Goal: Find specific page/section: Find specific page/section

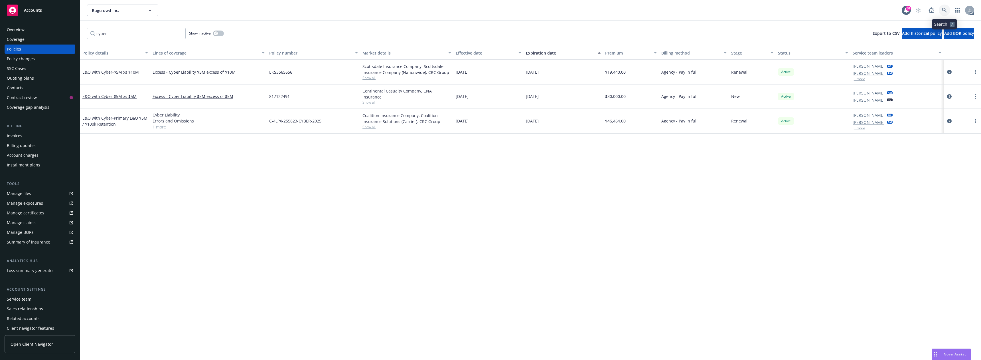
click at [946, 8] on icon at bounding box center [944, 10] width 5 height 5
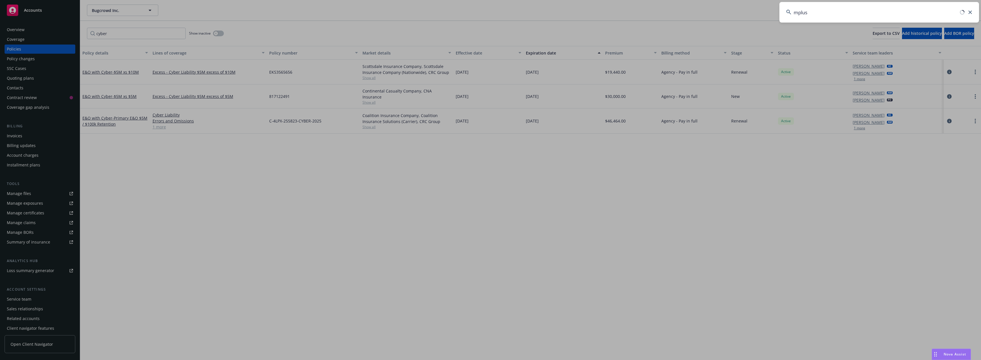
type input "mpluse"
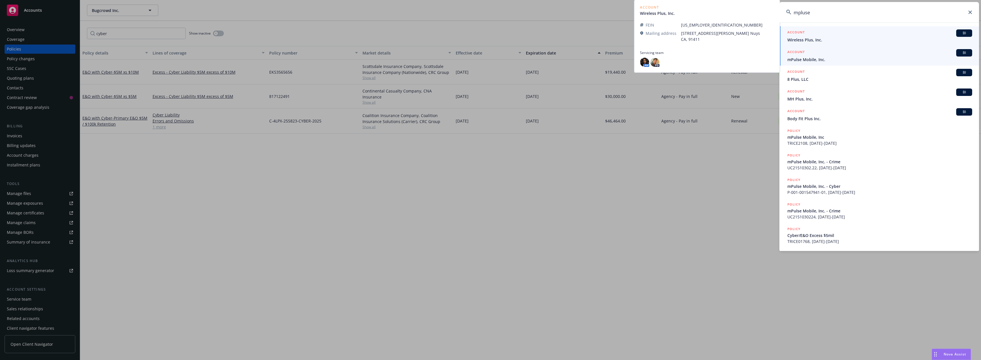
click at [816, 59] on span "mPulse Mobile, Inc." at bounding box center [879, 59] width 185 height 6
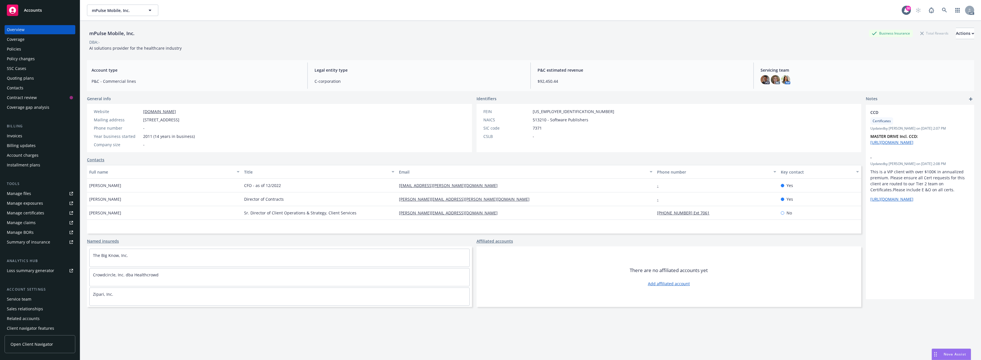
click at [49, 46] on div "Policies" at bounding box center [40, 48] width 66 height 9
